Goal: Task Accomplishment & Management: Manage account settings

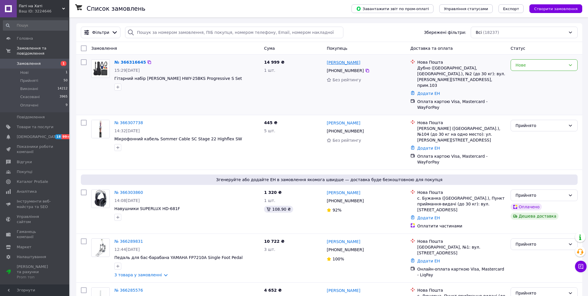
click at [334, 65] on link "[PERSON_NAME]" at bounding box center [344, 63] width 34 height 6
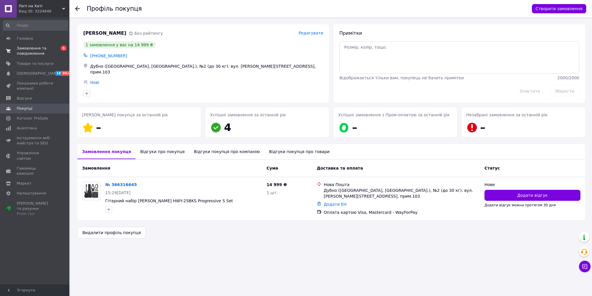
drag, startPoint x: 36, startPoint y: 51, endPoint x: 39, endPoint y: 53, distance: 3.9
click at [36, 51] on span "Замовлення та повідомлення" at bounding box center [35, 51] width 37 height 10
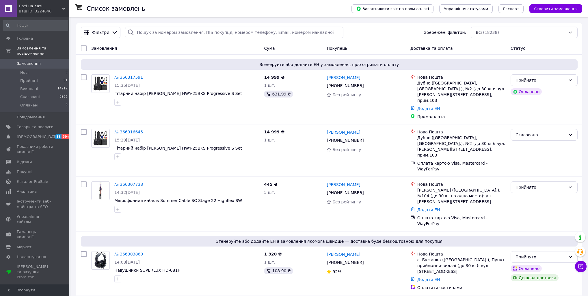
click at [121, 75] on link "№ 366317591" at bounding box center [128, 77] width 29 height 5
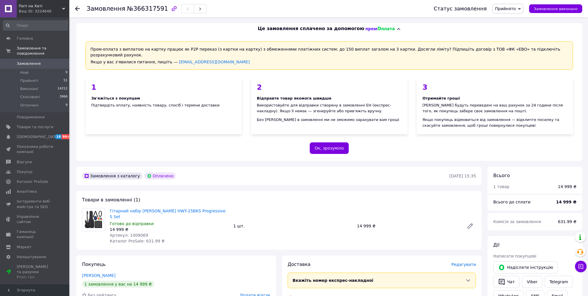
click at [40, 61] on span "Замовлення" at bounding box center [35, 63] width 37 height 5
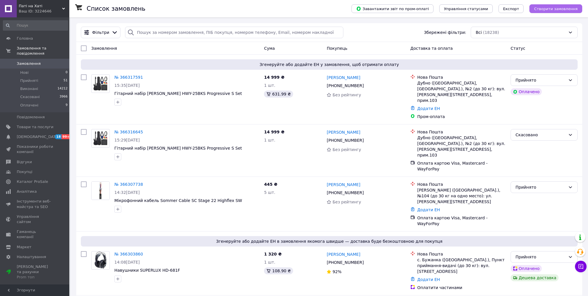
click at [553, 7] on span "Створити замовлення" at bounding box center [556, 9] width 44 height 4
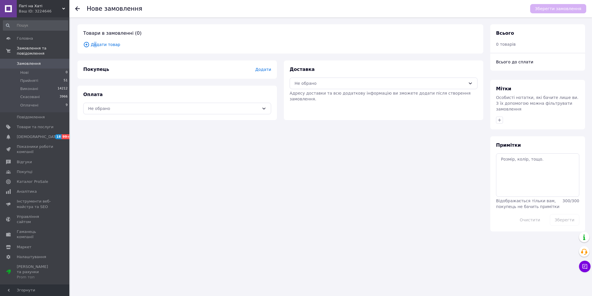
click at [95, 44] on span "Додати товар" at bounding box center [280, 44] width 394 height 6
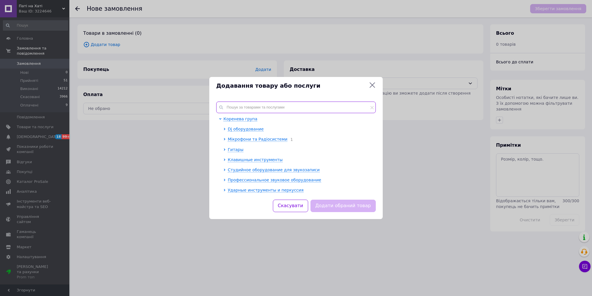
click at [242, 104] on input "text" at bounding box center [296, 107] width 160 height 12
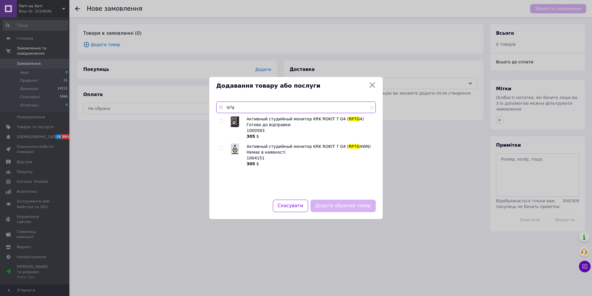
type input "rp7g"
click at [222, 120] on input "checkbox" at bounding box center [221, 121] width 4 height 4
checkbox input "true"
click at [251, 110] on input "rp7g" at bounding box center [296, 107] width 160 height 12
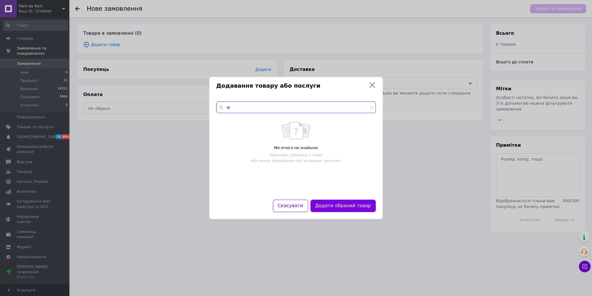
type input "r"
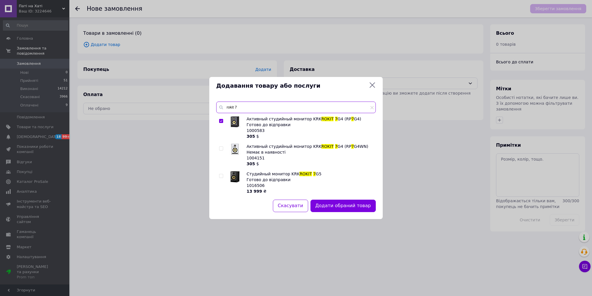
type input "rokit 7"
click at [220, 175] on input "checkbox" at bounding box center [221, 176] width 4 height 4
checkbox input "true"
click at [220, 120] on input "checkbox" at bounding box center [221, 121] width 4 height 4
checkbox input "false"
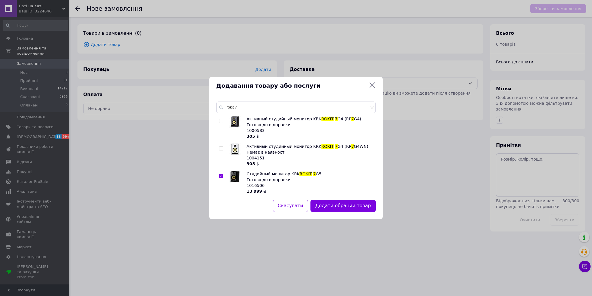
click at [343, 207] on button "Додати обраний товар" at bounding box center [342, 205] width 65 height 12
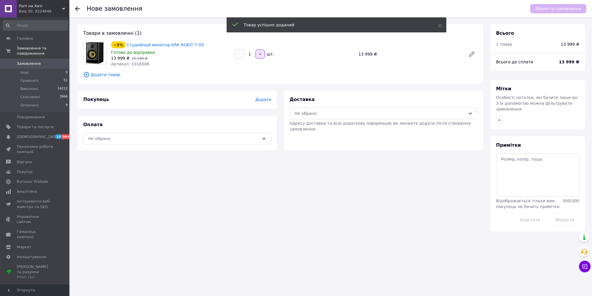
click at [261, 53] on icon "button" at bounding box center [260, 54] width 4 height 4
type input "2"
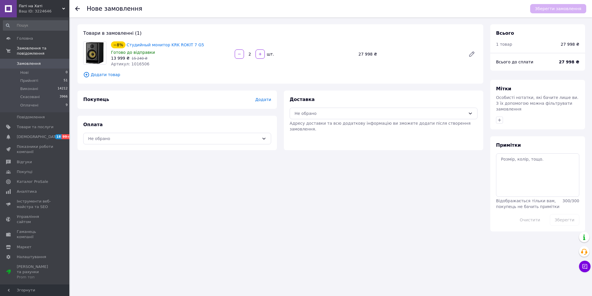
click at [266, 99] on span "Додати" at bounding box center [263, 99] width 16 height 5
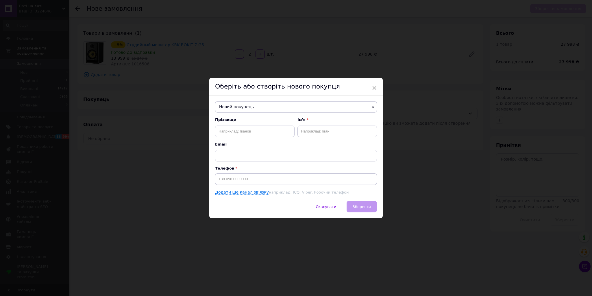
click at [258, 104] on span "Новий покупець" at bounding box center [296, 107] width 162 height 12
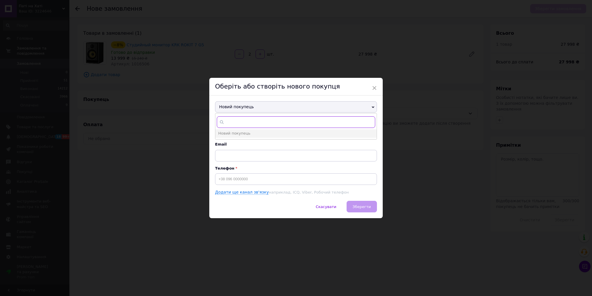
paste input "+380931375071"
type input "+380931375071"
click at [251, 139] on span "+380931375071" at bounding box center [268, 141] width 34 height 4
type input "Шеремета Арсен"
type input "+380931375071"
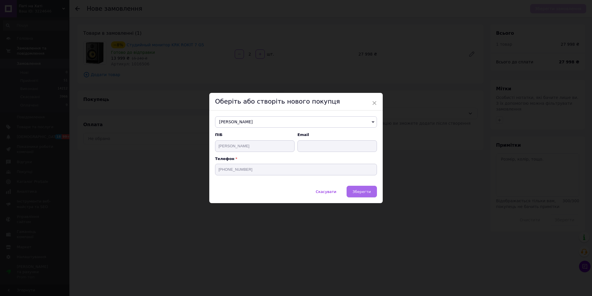
click at [360, 192] on span "Зберегти" at bounding box center [362, 191] width 18 height 4
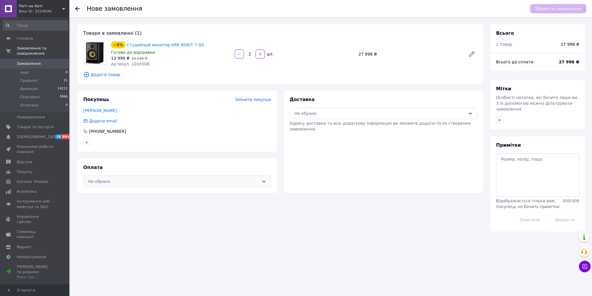
click at [141, 182] on div "Не обрано" at bounding box center [173, 181] width 171 height 6
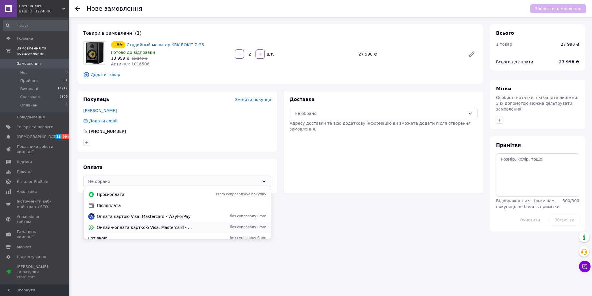
click at [112, 229] on span "Онлайн-оплата карткою Visa, Mastercard - LiqPay" at bounding box center [145, 227] width 97 height 6
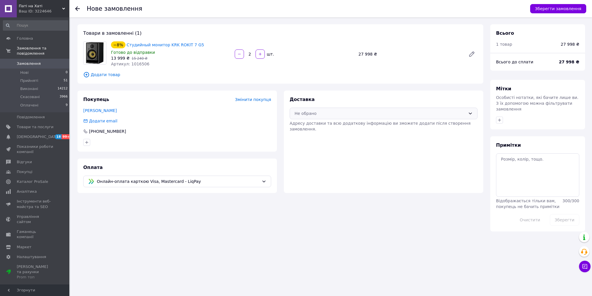
click at [326, 114] on div "Не обрано" at bounding box center [379, 113] width 171 height 6
drag, startPoint x: 314, startPoint y: 137, endPoint x: 514, endPoint y: 56, distance: 215.4
click at [314, 137] on span "Нова Пошта (безкоштовно від 5000 ₴)" at bounding box center [387, 137] width 169 height 6
click at [565, 6] on button "Зберегти замовлення" at bounding box center [558, 8] width 56 height 9
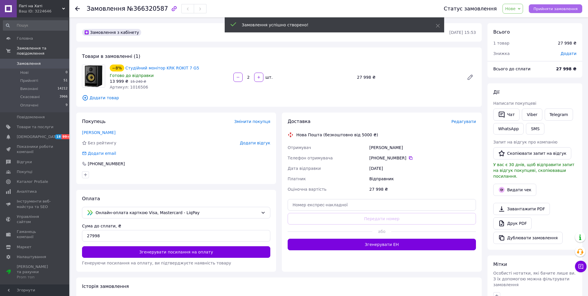
click at [569, 7] on span "Прийняти замовлення" at bounding box center [556, 9] width 44 height 4
click at [516, 8] on span "Прийнято" at bounding box center [505, 8] width 21 height 5
click at [516, 39] on li "Оплачено" at bounding box center [508, 37] width 30 height 9
click at [464, 121] on span "Редагувати" at bounding box center [464, 121] width 25 height 5
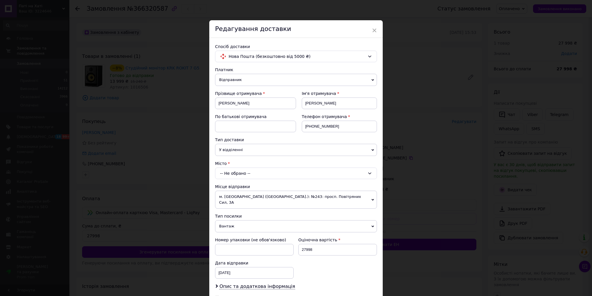
click at [235, 175] on div "-- Не обрано --" at bounding box center [296, 173] width 162 height 12
type input "Коломия"
click at [241, 197] on li "Коломия" at bounding box center [295, 197] width 161 height 9
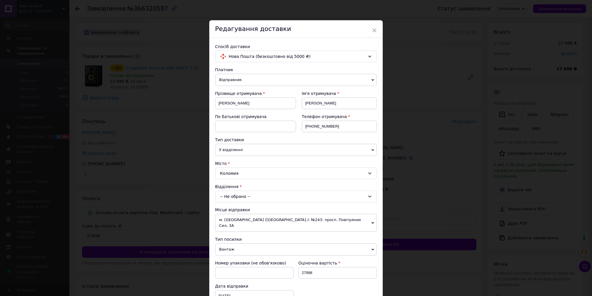
click at [242, 195] on div "-- Не обрано --" at bounding box center [296, 196] width 162 height 12
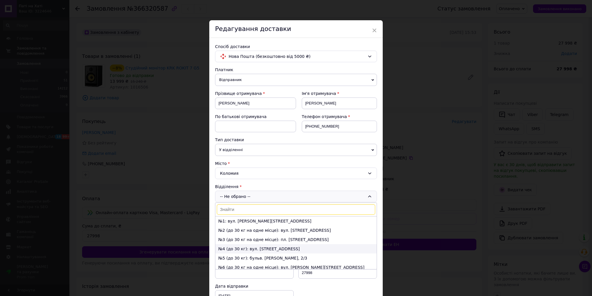
click at [226, 247] on li "№4 (до 30 кг): вул. Січових Стрільців, 39" at bounding box center [295, 248] width 161 height 9
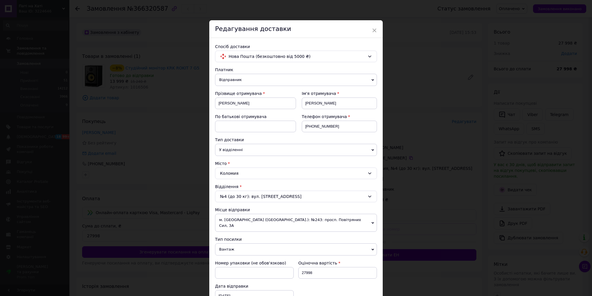
click at [252, 218] on span "м. [GEOGRAPHIC_DATA] ([GEOGRAPHIC_DATA].): №243: просп. Повітряних Сил, 3А" at bounding box center [296, 223] width 162 height 18
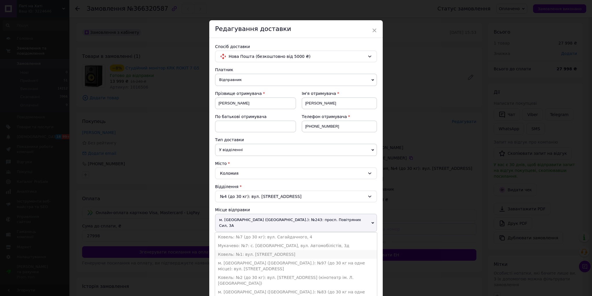
click at [242, 250] on li "Ковель: №1: вул. [STREET_ADDRESS]" at bounding box center [296, 254] width 162 height 9
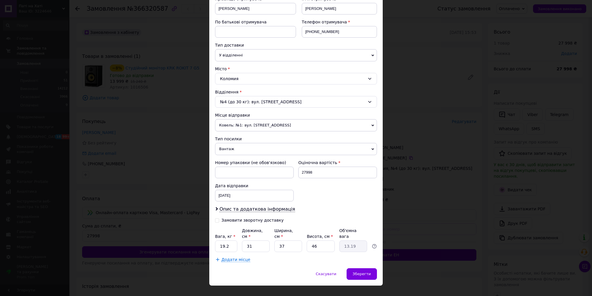
scroll to position [97, 0]
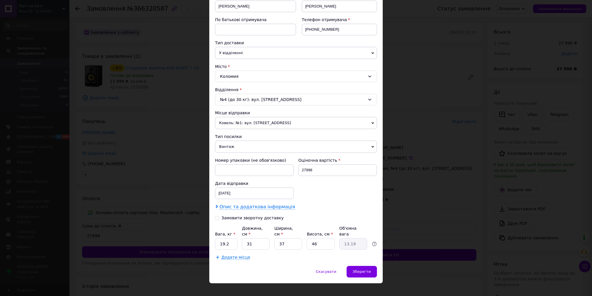
click at [253, 204] on span "Опис та додаткова інформація" at bounding box center [257, 207] width 76 height 6
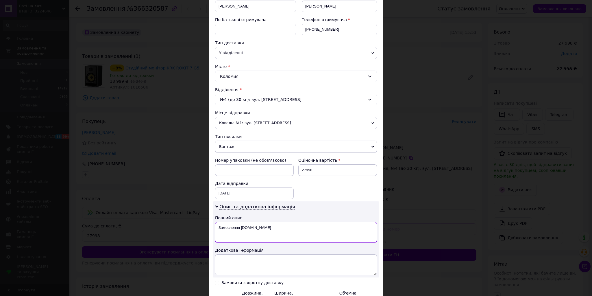
click at [251, 230] on textarea "Замовлення [DOMAIN_NAME]" at bounding box center [296, 232] width 162 height 21
type textarea "студійні монітори 2 шт"
click at [258, 204] on span "Опис та додаткова інформація" at bounding box center [257, 207] width 76 height 6
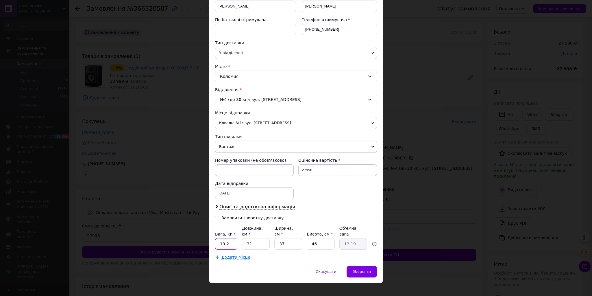
click at [222, 238] on input "19.2" at bounding box center [226, 244] width 22 height 12
type input "10"
click at [280, 255] on div "Спосіб доставки Нова Пошта (безкоштовно від 5000 ₴) Платник Відправник Отримува…" at bounding box center [295, 103] width 173 height 325
click at [229, 255] on span "Додати місце" at bounding box center [235, 257] width 29 height 5
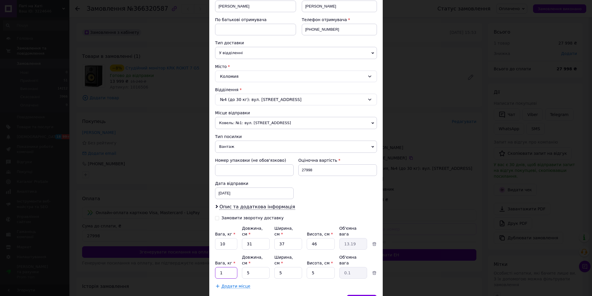
click at [226, 267] on input "1" at bounding box center [226, 273] width 22 height 12
click at [225, 267] on input "1" at bounding box center [226, 273] width 22 height 12
type input "10"
click at [253, 267] on input "5" at bounding box center [256, 273] width 28 height 12
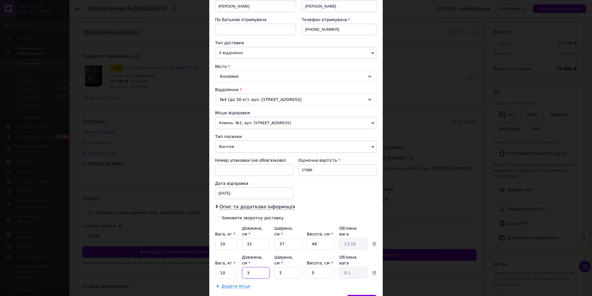
type input "31"
type input "0.19"
type input "31"
click at [276, 267] on input "5" at bounding box center [288, 273] width 28 height 12
drag, startPoint x: 276, startPoint y: 259, endPoint x: 295, endPoint y: 261, distance: 19.8
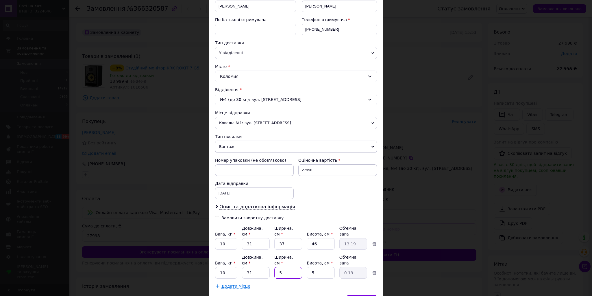
click at [276, 267] on input "5" at bounding box center [288, 273] width 28 height 12
type input "3"
type input "0.12"
type input "37"
type input "1.43"
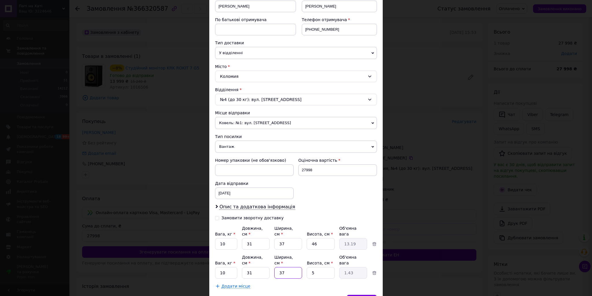
type input "37"
click at [309, 267] on input "5" at bounding box center [321, 273] width 28 height 12
drag, startPoint x: 309, startPoint y: 258, endPoint x: 328, endPoint y: 260, distance: 19.2
click at [309, 267] on input "5" at bounding box center [321, 273] width 28 height 12
type input "4"
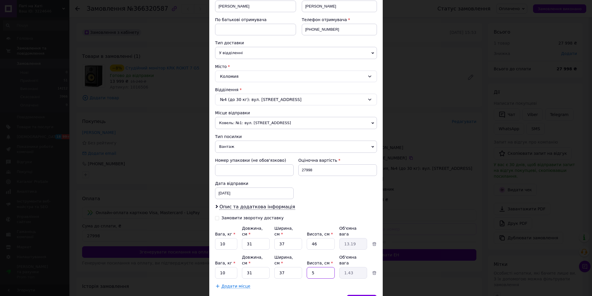
type input "1.15"
type input "46"
type input "13.19"
type input "46"
click at [311, 283] on div "Додати місце" at bounding box center [296, 286] width 162 height 6
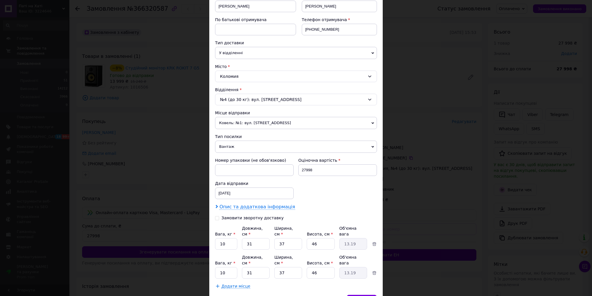
click at [261, 204] on span "Опис та додаткова інформація" at bounding box center [257, 207] width 76 height 6
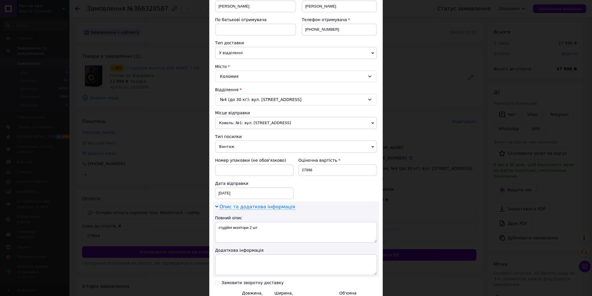
click at [264, 204] on span "Опис та додаткова інформація" at bounding box center [257, 207] width 76 height 6
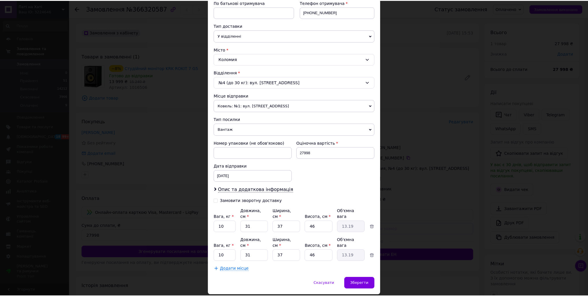
scroll to position [116, 0]
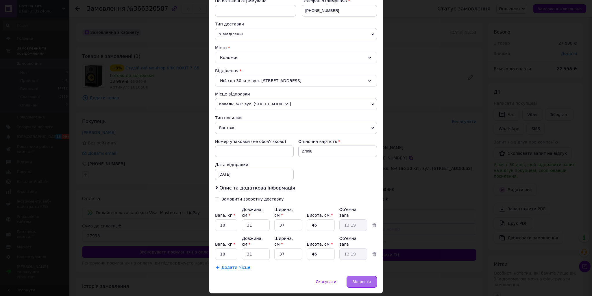
click at [365, 279] on span "Зберегти" at bounding box center [362, 281] width 18 height 4
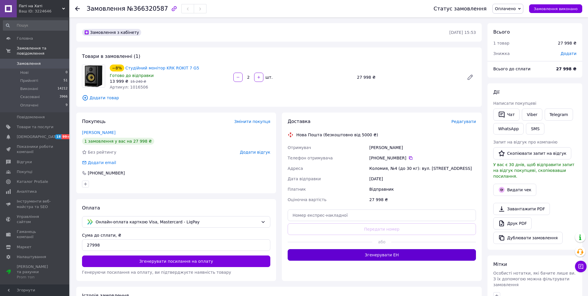
click at [376, 251] on button "Згенерувати ЕН" at bounding box center [382, 255] width 188 height 12
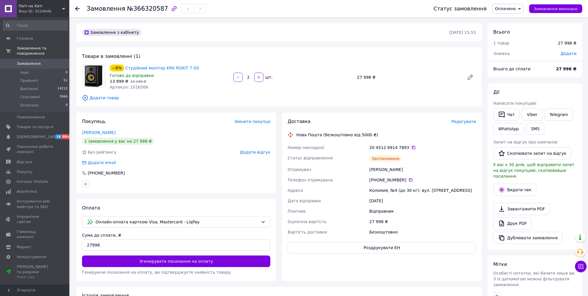
click at [34, 61] on span "Замовлення" at bounding box center [29, 63] width 24 height 5
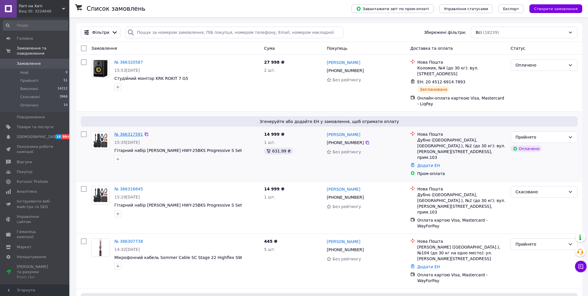
click at [129, 135] on link "№ 366317591" at bounding box center [128, 134] width 29 height 5
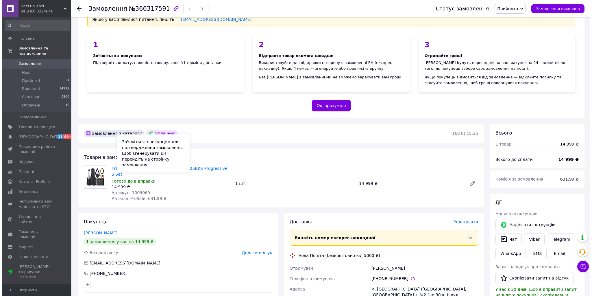
scroll to position [46, 0]
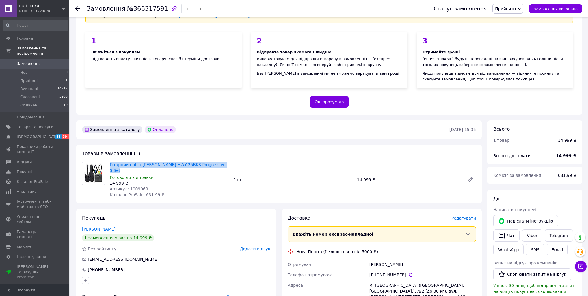
drag, startPoint x: 223, startPoint y: 159, endPoint x: 187, endPoint y: 289, distance: 135.0
click at [107, 162] on div "Гітарний набір Harley Benton HWY-25BKS Progressive S Set Готово до відправки 14…" at bounding box center [279, 180] width 399 height 36
copy div "Гітарний набір Harley Benton HWY-25BKS Progressive S Set"
click at [184, 174] on div "Готово до відправки" at bounding box center [169, 177] width 119 height 6
drag, startPoint x: 168, startPoint y: 156, endPoint x: 191, endPoint y: 189, distance: 40.0
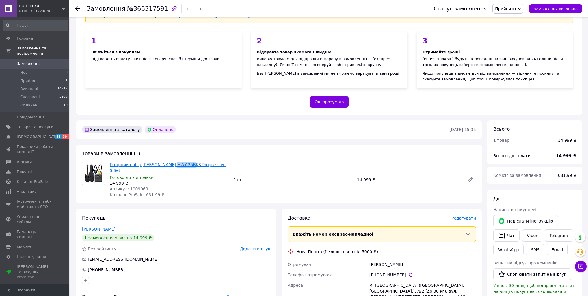
click at [181, 160] on div "Гітарний набір Harley Benton HWY-25BKS Progressive S Set Готово до відправки 14…" at bounding box center [169, 179] width 124 height 38
copy link "HWY-25B"
click at [466, 216] on span "Редагувати" at bounding box center [464, 218] width 25 height 5
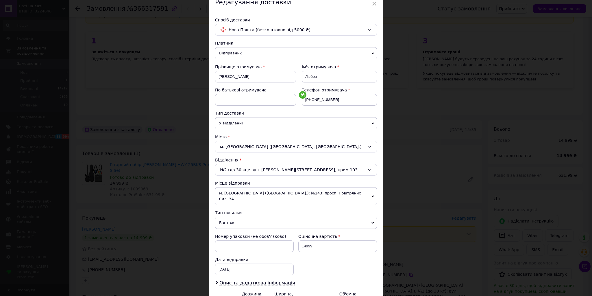
scroll to position [86, 0]
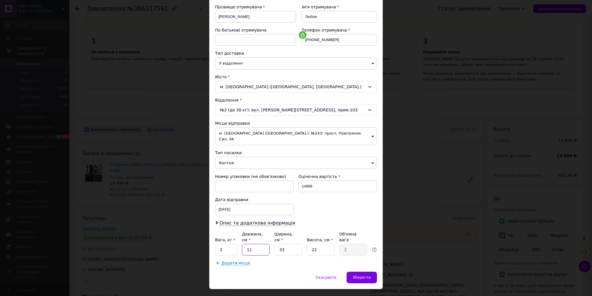
click at [261, 244] on input "11" at bounding box center [256, 250] width 28 height 12
type input "1"
type input "0.18"
type input "10"
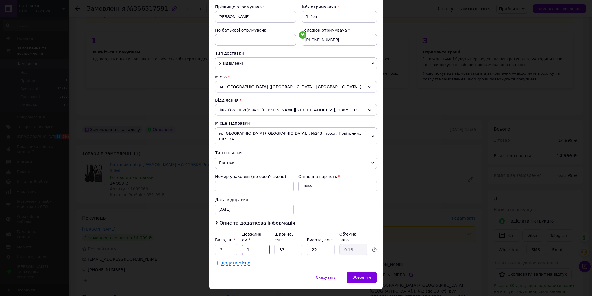
type input "1.82"
type input "108"
type input "19.6"
type input "108"
click at [289, 244] on input "33" at bounding box center [288, 250] width 28 height 12
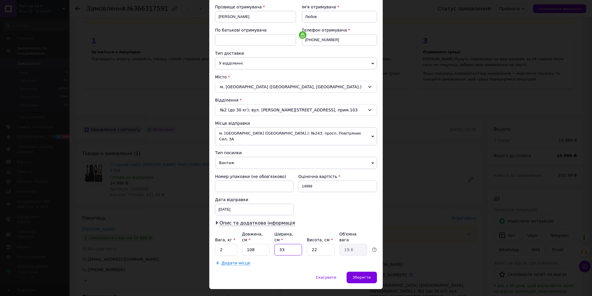
click at [289, 244] on input "33" at bounding box center [288, 250] width 28 height 12
type input "4"
type input "2.38"
type input "45"
type input "26.73"
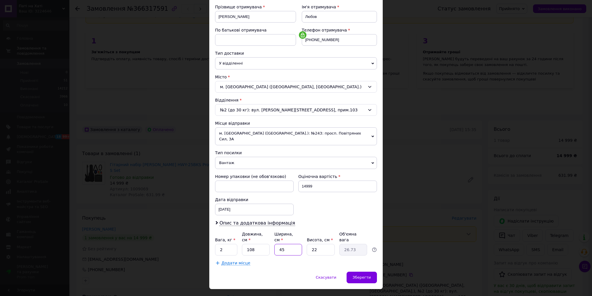
type input "45"
click at [315, 244] on input "22" at bounding box center [321, 250] width 28 height 12
click at [287, 244] on input "45" at bounding box center [288, 250] width 28 height 12
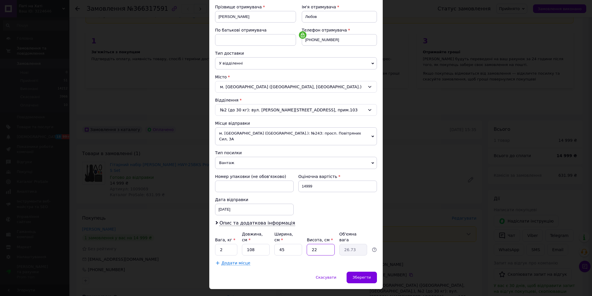
click at [320, 244] on input "22" at bounding box center [321, 250] width 28 height 12
type input "9"
type input "10.94"
type input "9"
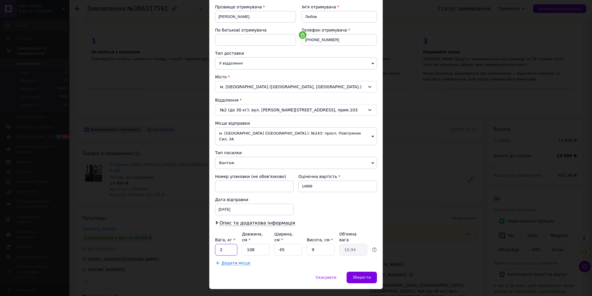
click at [224, 244] on input "2" at bounding box center [226, 250] width 22 height 12
type input "5"
click at [228, 260] on span "Додати місце" at bounding box center [235, 262] width 29 height 5
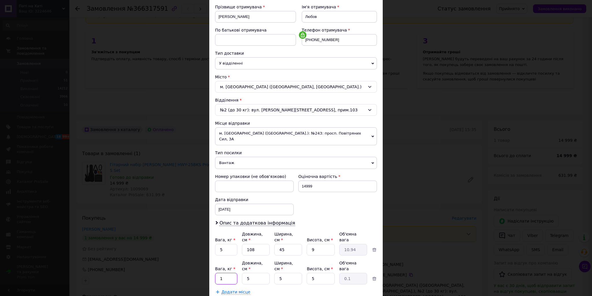
click at [228, 273] on input "1" at bounding box center [226, 279] width 22 height 12
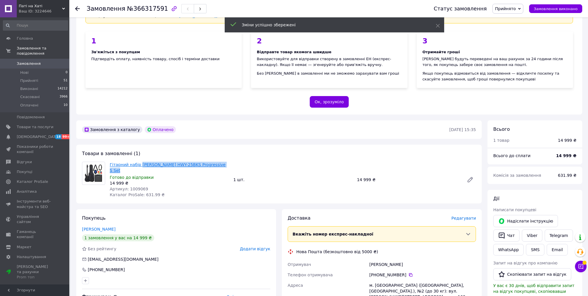
drag, startPoint x: 225, startPoint y: 160, endPoint x: 138, endPoint y: 159, distance: 87.0
click at [138, 162] on span "Гітарний набір Harley Benton HWY-25BKS Progressive S Set" at bounding box center [169, 168] width 119 height 12
copy link "Harley Benton HWY-25BKS Progressive S Set"
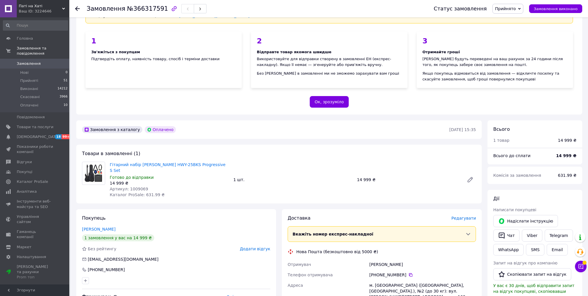
click at [469, 216] on span "Редагувати" at bounding box center [464, 218] width 25 height 5
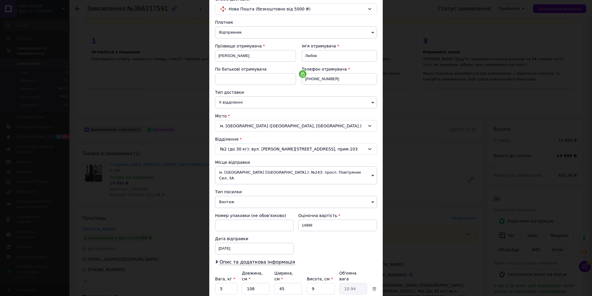
scroll to position [110, 0]
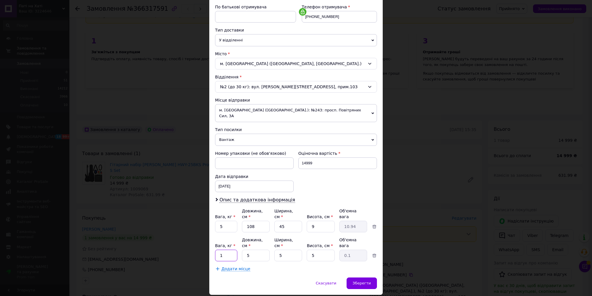
click at [229, 249] on input "1" at bounding box center [226, 255] width 22 height 12
type input "8"
click at [254, 249] on input "5" at bounding box center [256, 255] width 28 height 12
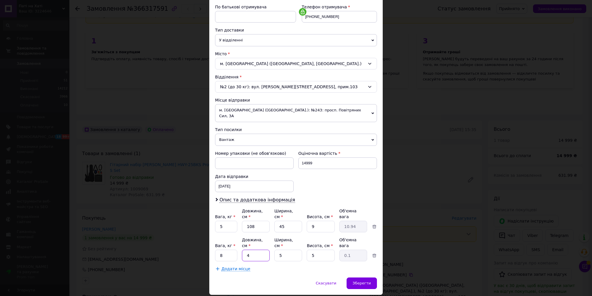
type input "42"
type input "0.26"
type input "42"
click at [290, 249] on input "5" at bounding box center [288, 255] width 28 height 12
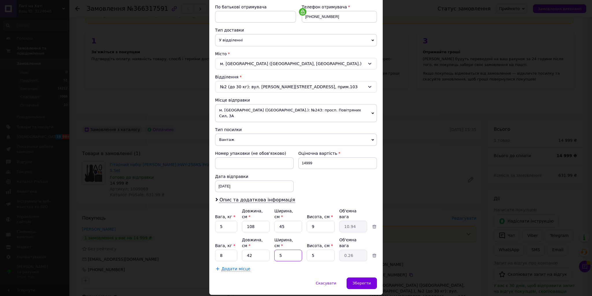
type input "4"
type input "0.21"
type input "42"
type input "2.21"
type input "42"
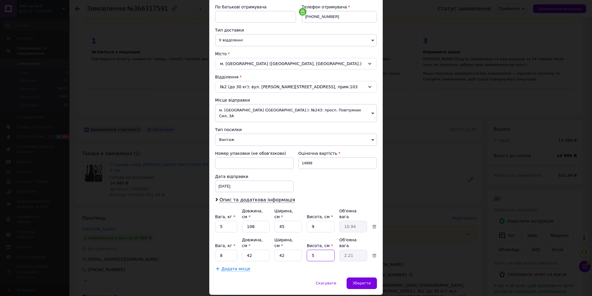
click at [320, 249] on input "5" at bounding box center [321, 255] width 28 height 12
type input "2"
type input "0.88"
type input "25"
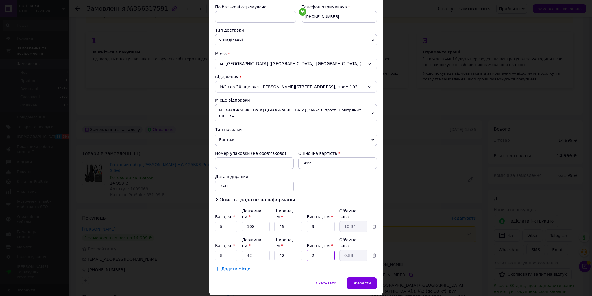
type input "11.03"
type input "25"
click at [268, 258] on div "Спосіб доставки Нова Пошта (безкоштовно від 5000 ₴) Платник Відправник Отримува…" at bounding box center [295, 102] width 173 height 349
click at [232, 266] on span "Додати місце" at bounding box center [235, 268] width 29 height 5
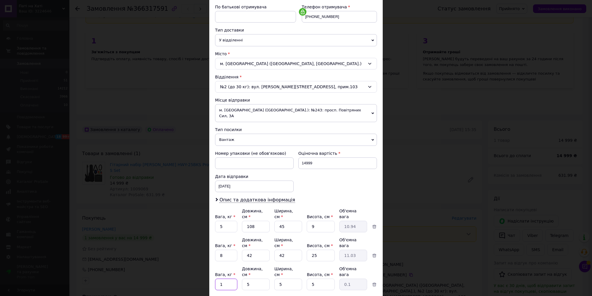
click at [228, 278] on input "1" at bounding box center [226, 284] width 22 height 12
click at [257, 278] on input "5" at bounding box center [256, 284] width 28 height 12
type input "35"
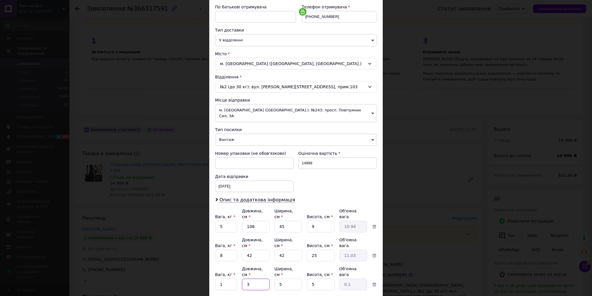
type input "0.22"
type input "35"
click at [285, 278] on input "5" at bounding box center [288, 284] width 28 height 12
type input "2"
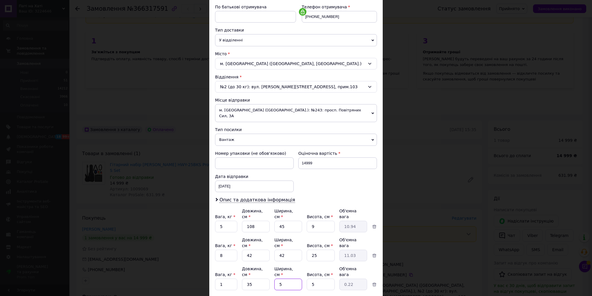
type input "0.1"
type input "20"
type input "0.88"
click at [290, 278] on input "20" at bounding box center [288, 284] width 28 height 12
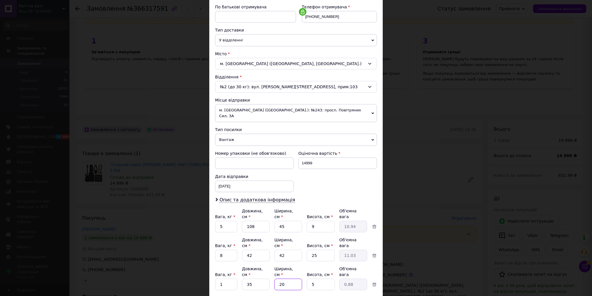
type input "2"
type input "0.1"
type input "22"
type input "0.96"
type input "22"
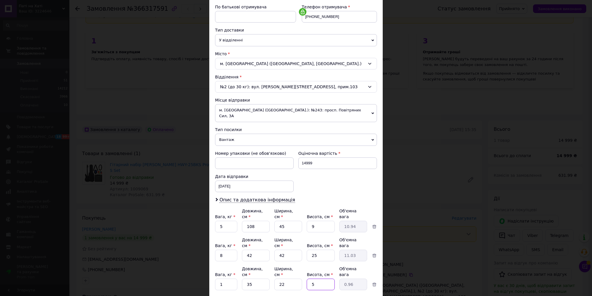
click at [325, 278] on input "5" at bounding box center [321, 284] width 28 height 12
type input "1"
type input "0.19"
type input "12"
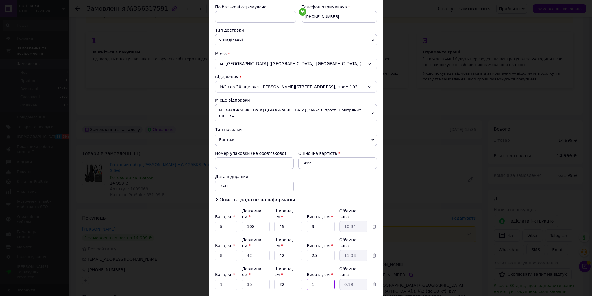
type input "2.31"
type input "12"
click at [285, 277] on div "Спосіб доставки Нова Пошта (безкоштовно від 5000 ₴) Платник Відправник Отримува…" at bounding box center [295, 117] width 173 height 378
click at [271, 197] on span "Опис та додаткова інформація" at bounding box center [257, 200] width 76 height 6
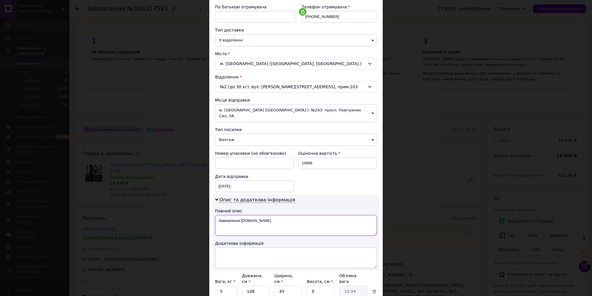
click at [251, 215] on textarea "Замовлення [DOMAIN_NAME]" at bounding box center [296, 225] width 162 height 21
type textarea "гітарний набір"
click at [263, 197] on span "Опис та додаткова інформація" at bounding box center [257, 200] width 76 height 6
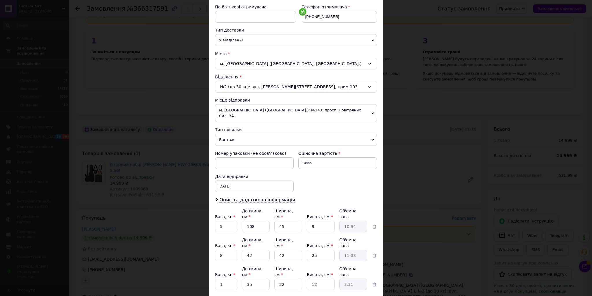
scroll to position [0, 0]
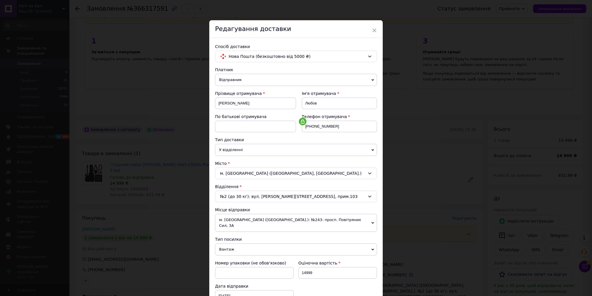
click at [290, 218] on span "м. [GEOGRAPHIC_DATA] ([GEOGRAPHIC_DATA].): №243: просп. Повітряних Сил, 3А" at bounding box center [296, 223] width 162 height 18
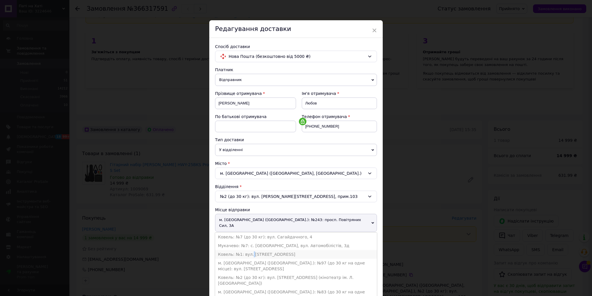
click at [249, 250] on li "Ковель: №1: вул. [STREET_ADDRESS]" at bounding box center [296, 254] width 162 height 9
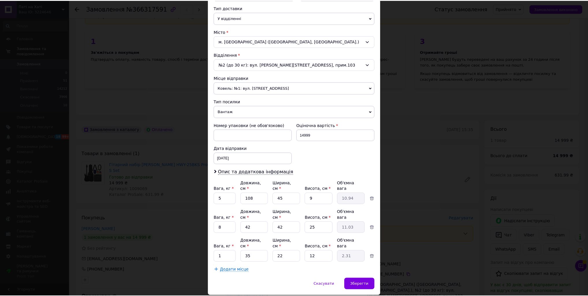
scroll to position [132, 0]
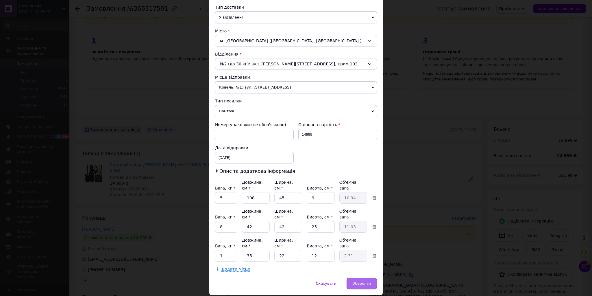
click at [362, 281] on span "Зберегти" at bounding box center [362, 283] width 18 height 4
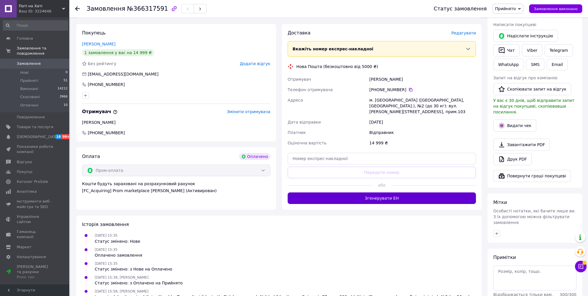
click at [385, 192] on button "Згенерувати ЕН" at bounding box center [382, 198] width 188 height 12
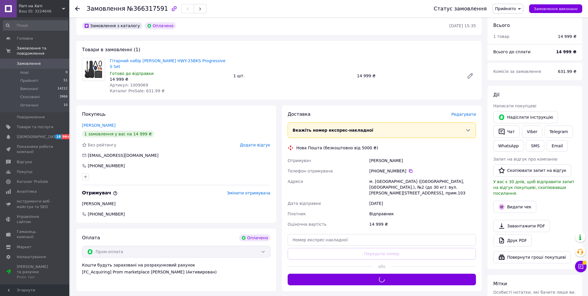
scroll to position [139, 0]
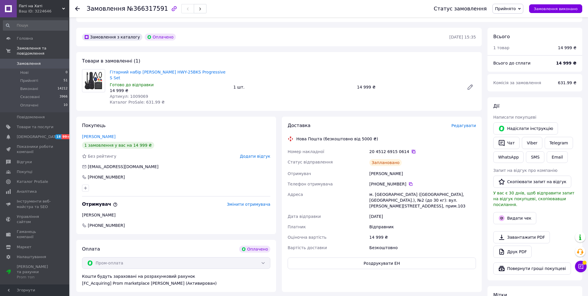
click at [411, 149] on icon at bounding box center [413, 151] width 5 height 5
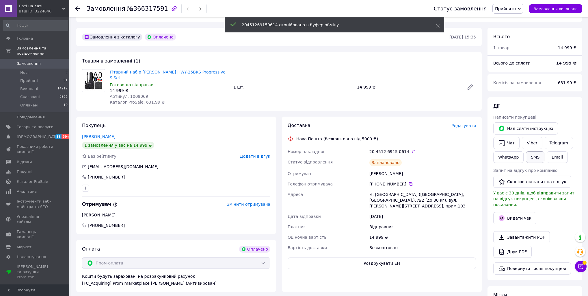
click at [531, 151] on button "SMS" at bounding box center [535, 157] width 18 height 12
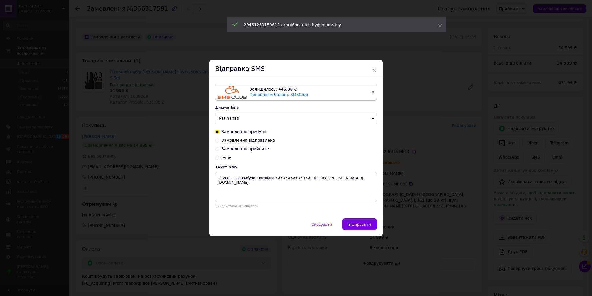
click at [255, 140] on span "Замовлення відправлено" at bounding box center [248, 140] width 54 height 5
click at [219, 140] on input "Замовлення відправлено" at bounding box center [217, 140] width 4 height 4
radio input "true"
radio input "false"
click at [294, 177] on textarea "Замовлення відправлено. Накладна XXXXXXXXXXXXXX. Наш тел.:[PHONE_NUMBER]. [DOMA…" at bounding box center [296, 187] width 162 height 30
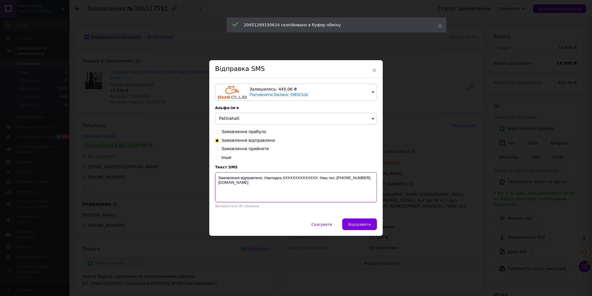
click at [294, 177] on textarea "Замовлення відправлено. Накладна XXXXXXXXXXXXXX. Наш тел.:[PHONE_NUMBER]. [DOMA…" at bounding box center [296, 187] width 162 height 30
paste textarea "20451269150614"
type textarea "Замовлення відправлено. Накладна 20451269150614. Наш тел.:+380639471731. Patina…"
click at [353, 223] on span "Відправити" at bounding box center [359, 224] width 23 height 4
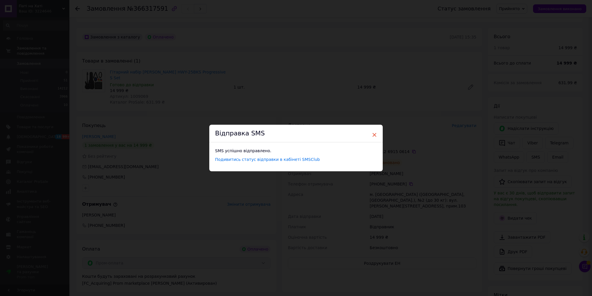
click at [374, 133] on span "×" at bounding box center [374, 135] width 5 height 10
click at [372, 135] on span "×" at bounding box center [372, 135] width 5 height 10
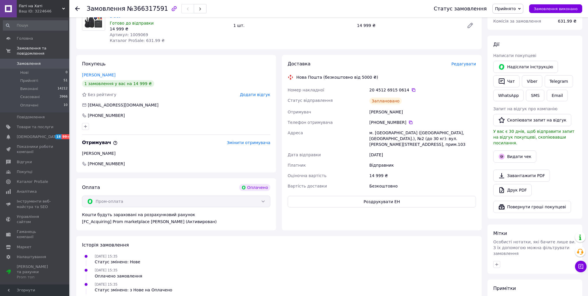
scroll to position [205, 0]
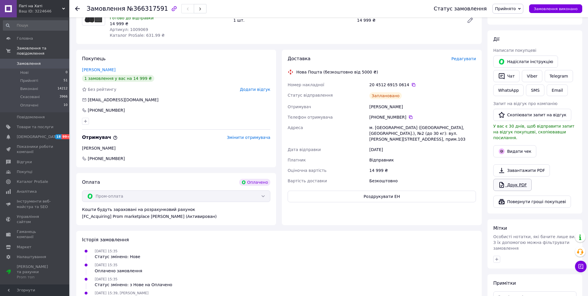
click at [520, 179] on link "Друк PDF" at bounding box center [513, 185] width 38 height 12
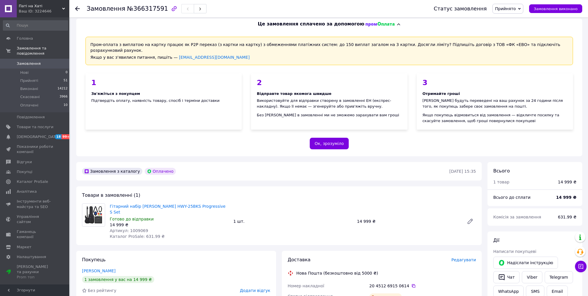
scroll to position [0, 0]
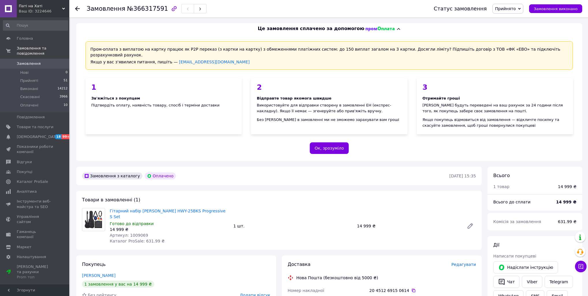
click at [24, 61] on span "Замовлення" at bounding box center [29, 63] width 24 height 5
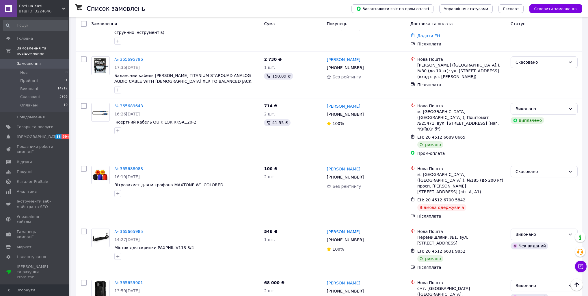
scroll to position [3028, 0]
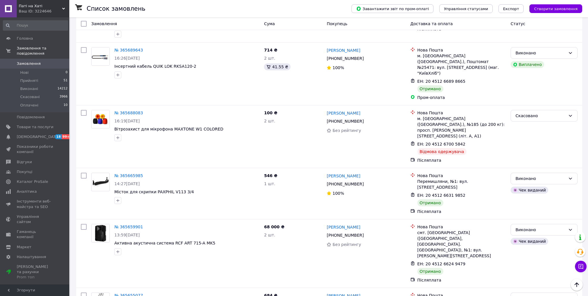
click at [39, 61] on span "Замовлення" at bounding box center [35, 63] width 37 height 5
click at [26, 78] on span "Прийняті" at bounding box center [29, 80] width 18 height 5
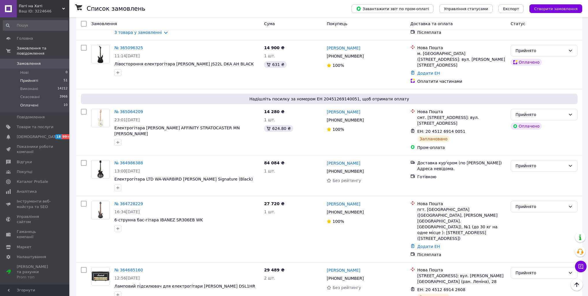
scroll to position [2178, 0]
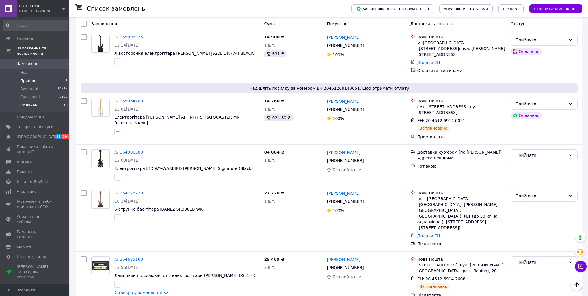
click at [29, 103] on span "Оплачені" at bounding box center [29, 105] width 18 height 5
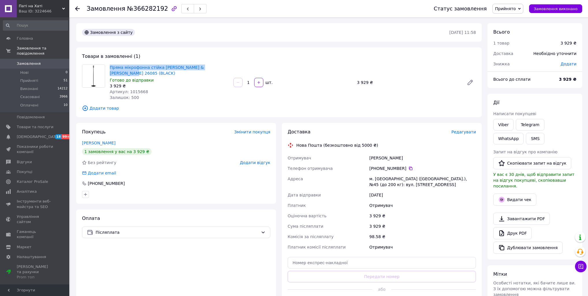
drag, startPoint x: 220, startPoint y: 64, endPoint x: 108, endPoint y: 66, distance: 111.3
click at [108, 66] on div "Пряма мікрофонна стійка Konig & Meyer 26085 (BLACK) Готово до відправки 3 929 ₴…" at bounding box center [169, 82] width 124 height 38
copy link "Пряма мікрофонна стійка [PERSON_NAME] & [PERSON_NAME] 26085 (BLACK)"
click at [465, 129] on span "Редагувати" at bounding box center [464, 131] width 25 height 5
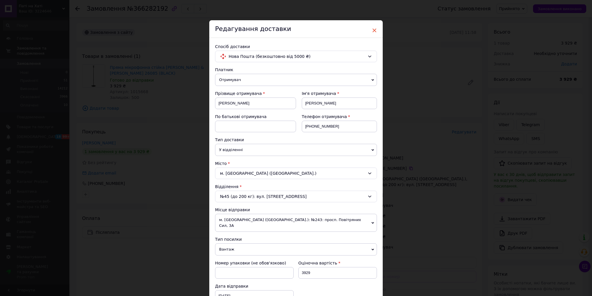
click at [372, 28] on span "×" at bounding box center [374, 30] width 5 height 10
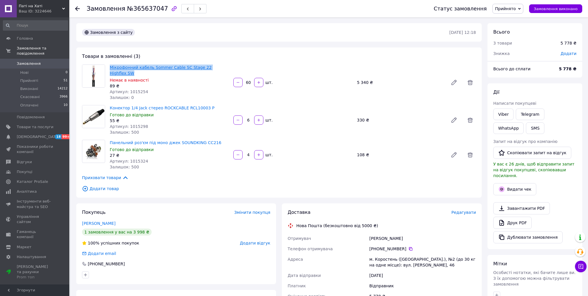
drag, startPoint x: 225, startPoint y: 68, endPoint x: 111, endPoint y: 67, distance: 114.7
click at [111, 67] on span "Мікрофонний кабель Sommer Cable SC Stage 22 Highflex SW" at bounding box center [169, 70] width 119 height 12
copy link "Мікрофонний кабель Sommer Cable SC Stage 22 Highflex SW"
click at [194, 83] on div "89 ₴" at bounding box center [169, 86] width 119 height 6
drag, startPoint x: 227, startPoint y: 65, endPoint x: 150, endPoint y: 68, distance: 76.9
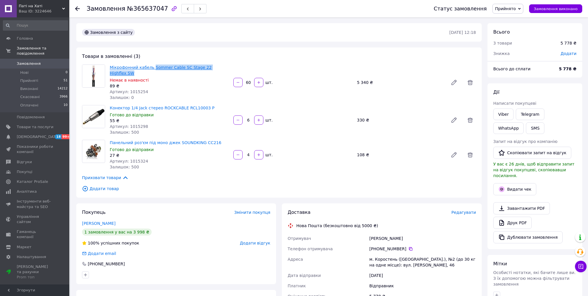
click at [150, 68] on span "Мікрофонний кабель Sommer Cable SC Stage 22 Highflex SW" at bounding box center [169, 70] width 119 height 12
copy link "Sommer Cable SC Stage 22 Highflex SW"
click at [233, 195] on div "Замовлення з сайту [DATE] 12:18 Товари в замовленні (3) Мікрофонний кабель Somm…" at bounding box center [278, 249] width 411 height 453
click at [466, 210] on span "Редагувати" at bounding box center [464, 212] width 25 height 5
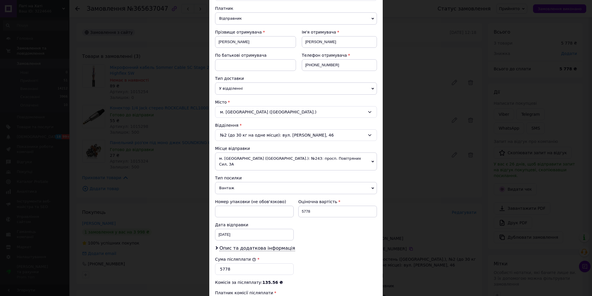
scroll to position [92, 0]
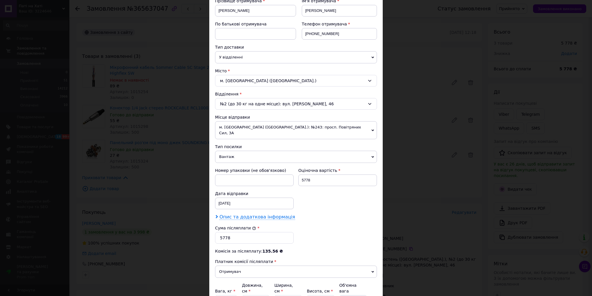
click at [250, 214] on span "Опис та додаткова інформація" at bounding box center [257, 217] width 76 height 6
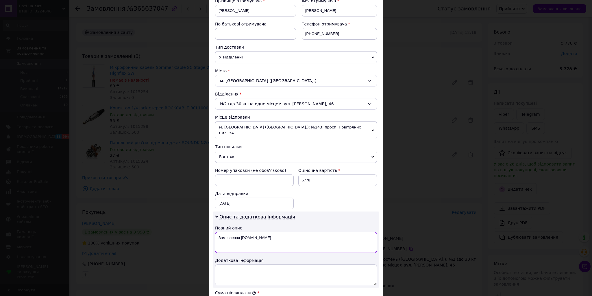
click at [243, 232] on textarea "Замовлення [DOMAIN_NAME]" at bounding box center [296, 242] width 162 height 21
type textarea "мікрофонний кабель та конектори"
click at [266, 214] on span "Опис та додаткова інформація" at bounding box center [257, 217] width 76 height 6
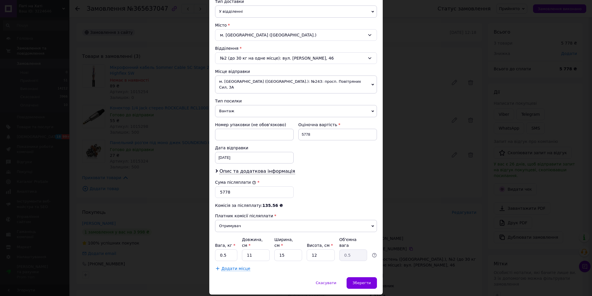
scroll to position [139, 0]
click at [259, 249] on input "11" at bounding box center [256, 255] width 28 height 12
type input "3"
type input "0.14"
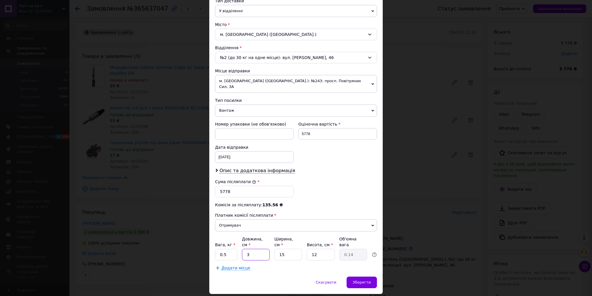
type input "35"
type input "1.58"
type input "35"
click at [291, 249] on input "15" at bounding box center [288, 255] width 28 height 12
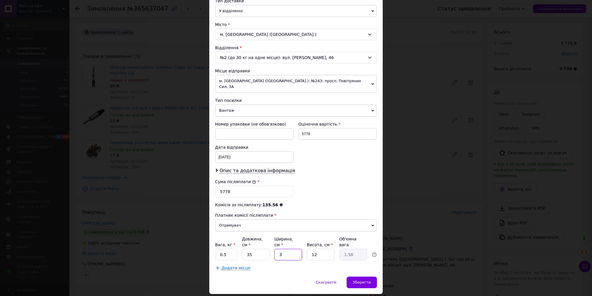
type input "3"
type input "0.32"
type input "35"
type input "3.68"
type input "35"
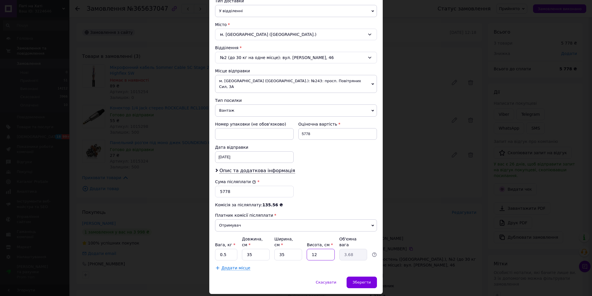
click at [317, 249] on input "12" at bounding box center [321, 255] width 28 height 12
type input "3"
type input "0.92"
type input "30"
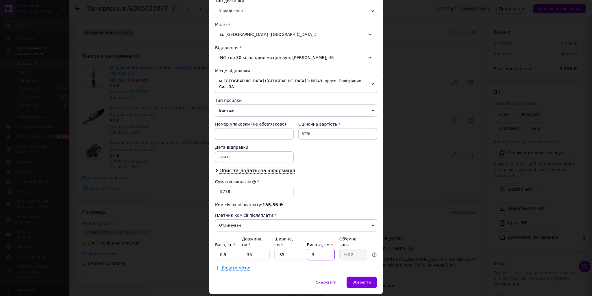
type input "9.19"
click at [291, 258] on div "Спосіб доставки Нова Пошта (безкоштовно від 5000 ₴) Платник Відправник Отримува…" at bounding box center [295, 87] width 173 height 377
click at [321, 249] on input "30" at bounding box center [321, 255] width 28 height 12
type input "2"
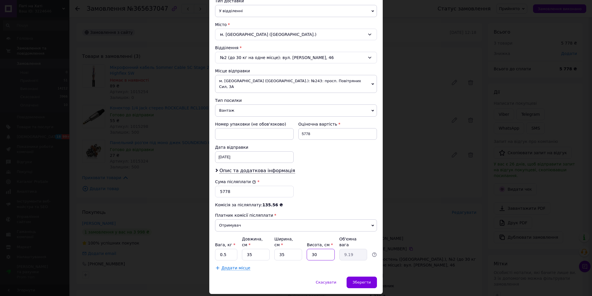
type input "0.61"
type input "25"
type input "7.66"
type input "25"
click at [286, 262] on div "Спосіб доставки Нова Пошта (безкоштовно від 5000 ₴) Платник Відправник Отримува…" at bounding box center [295, 87] width 173 height 377
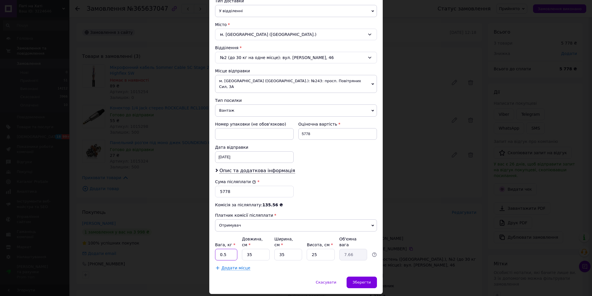
click at [224, 249] on input "0.5" at bounding box center [226, 255] width 22 height 12
type input "8"
click at [300, 261] on div "Спосіб доставки Нова Пошта (безкоштовно від 5000 ₴) Платник Відправник Отримува…" at bounding box center [295, 87] width 173 height 377
click at [267, 168] on span "Опис та додаткова інформація" at bounding box center [257, 171] width 76 height 6
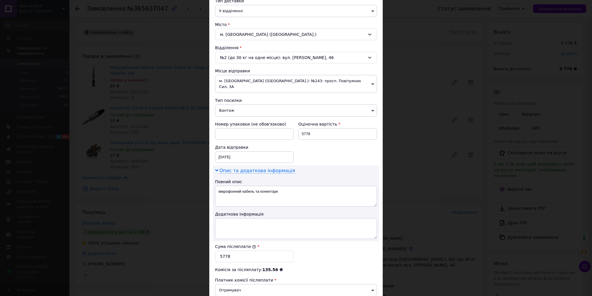
click at [272, 168] on span "Опис та додаткова інформація" at bounding box center [257, 171] width 76 height 6
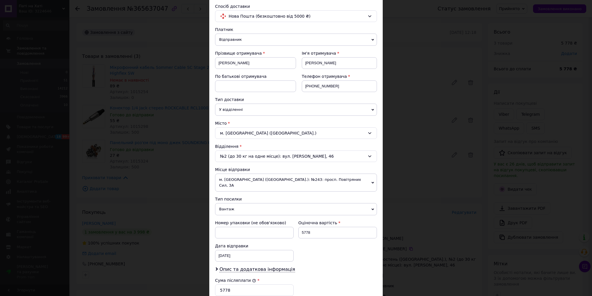
scroll to position [0, 0]
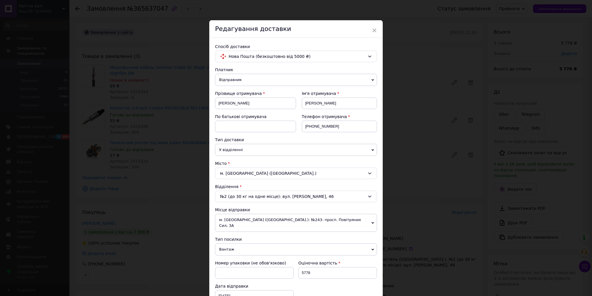
click at [296, 221] on span "м. [GEOGRAPHIC_DATA] ([GEOGRAPHIC_DATA].): №243: просп. Повітряних Сил, 3А" at bounding box center [296, 223] width 162 height 18
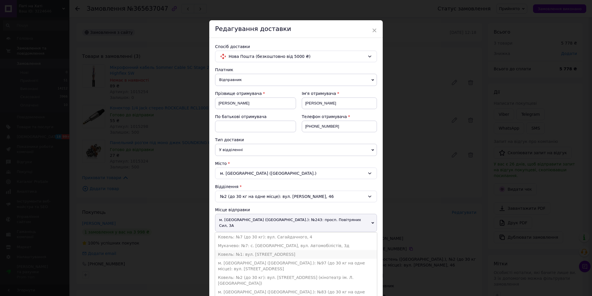
click at [256, 250] on li "Ковель: №1: вул. [STREET_ADDRESS]" at bounding box center [296, 254] width 162 height 9
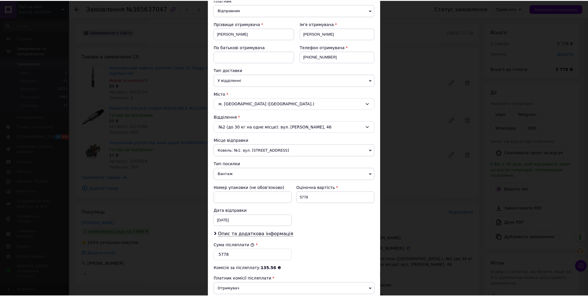
scroll to position [143, 0]
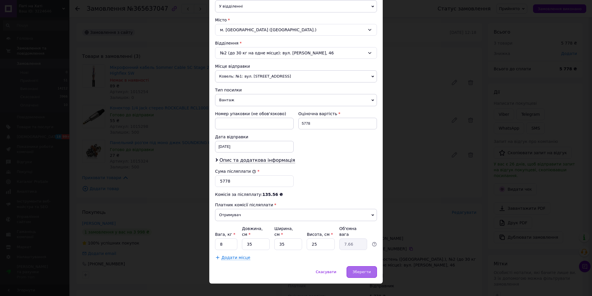
click at [363, 266] on div "Зберегти" at bounding box center [361, 272] width 30 height 12
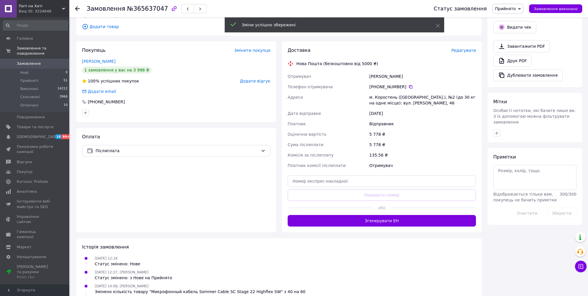
click at [390, 215] on button "Згенерувати ЕН" at bounding box center [382, 221] width 188 height 12
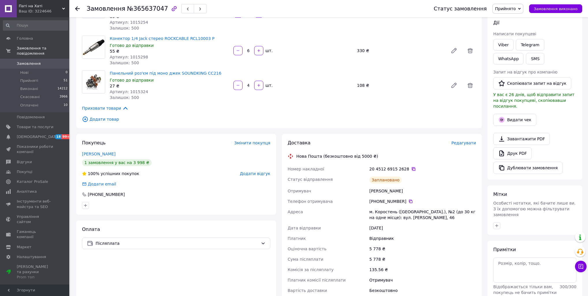
click at [411, 166] on icon at bounding box center [413, 168] width 5 height 5
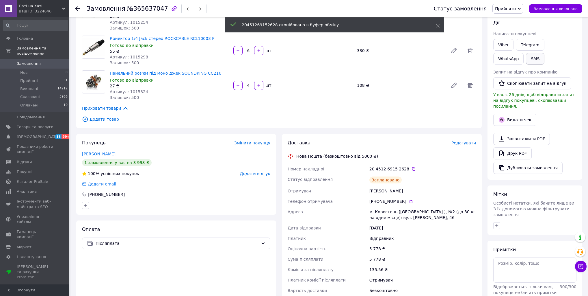
click at [526, 61] on button "SMS" at bounding box center [535, 59] width 18 height 12
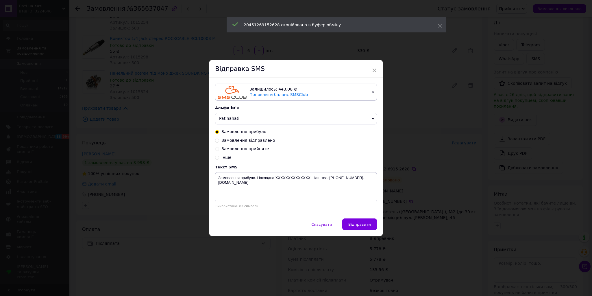
drag, startPoint x: 248, startPoint y: 139, endPoint x: 251, endPoint y: 143, distance: 6.0
click at [248, 139] on span "Замовлення відправлено" at bounding box center [248, 140] width 54 height 5
click at [219, 139] on input "Замовлення відправлено" at bounding box center [217, 140] width 4 height 4
radio input "true"
radio input "false"
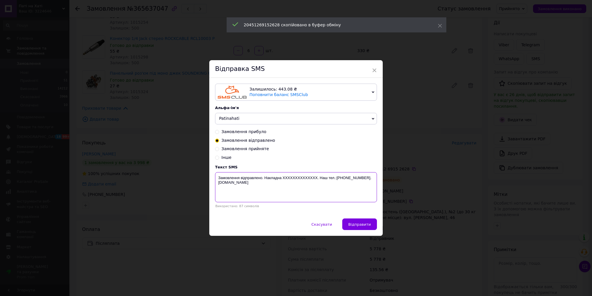
click at [294, 176] on textarea "Замовлення відправлено. Накладна XXXXXXXXXXXXXX. Наш тел.:[PHONE_NUMBER]. [DOMA…" at bounding box center [296, 187] width 162 height 30
paste textarea "20451269152628"
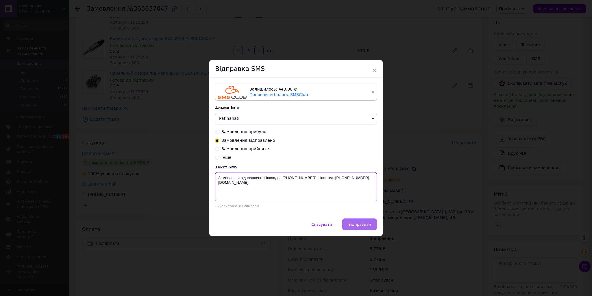
type textarea "Замовлення відправлено. Накладна [PHONE_NUMBER]. Наш тел.:[PHONE_NUMBER]. [DOMA…"
click at [358, 228] on button "Відправити" at bounding box center [359, 224] width 35 height 12
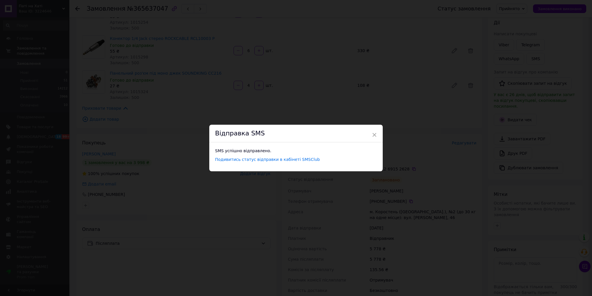
click at [372, 132] on span "×" at bounding box center [374, 135] width 5 height 10
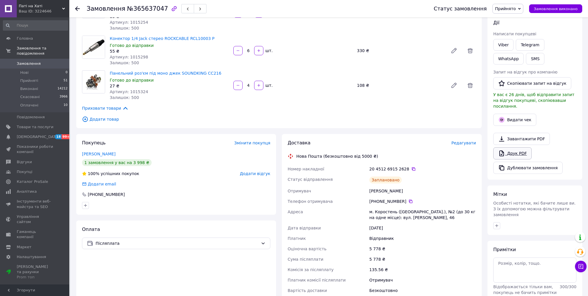
click at [510, 147] on link "Друк PDF" at bounding box center [513, 153] width 38 height 12
